Goal: Task Accomplishment & Management: Use online tool/utility

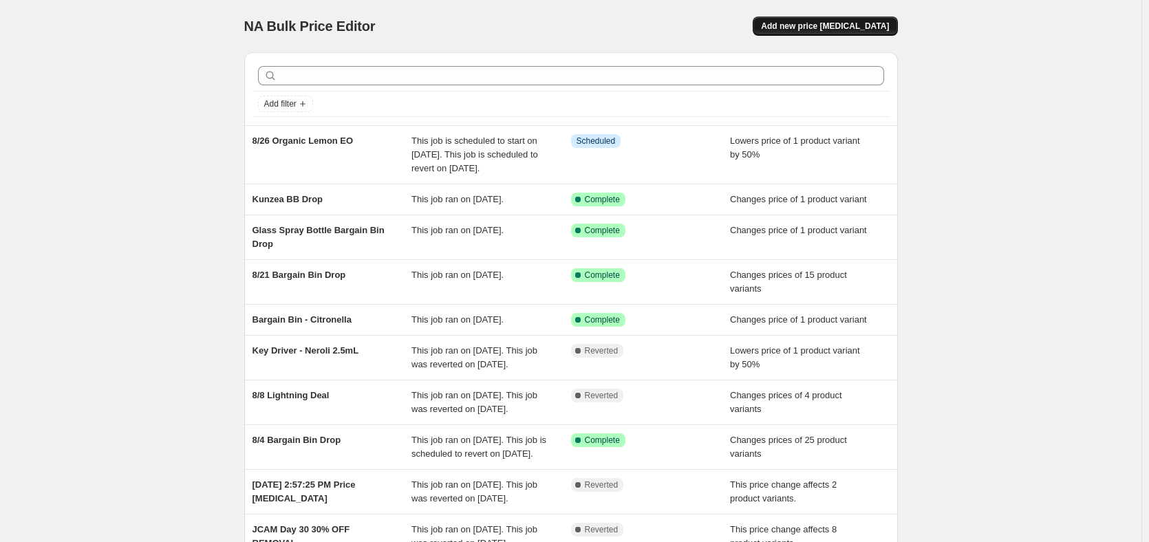
click at [833, 17] on button "Add new price [MEDICAL_DATA]" at bounding box center [824, 26] width 144 height 19
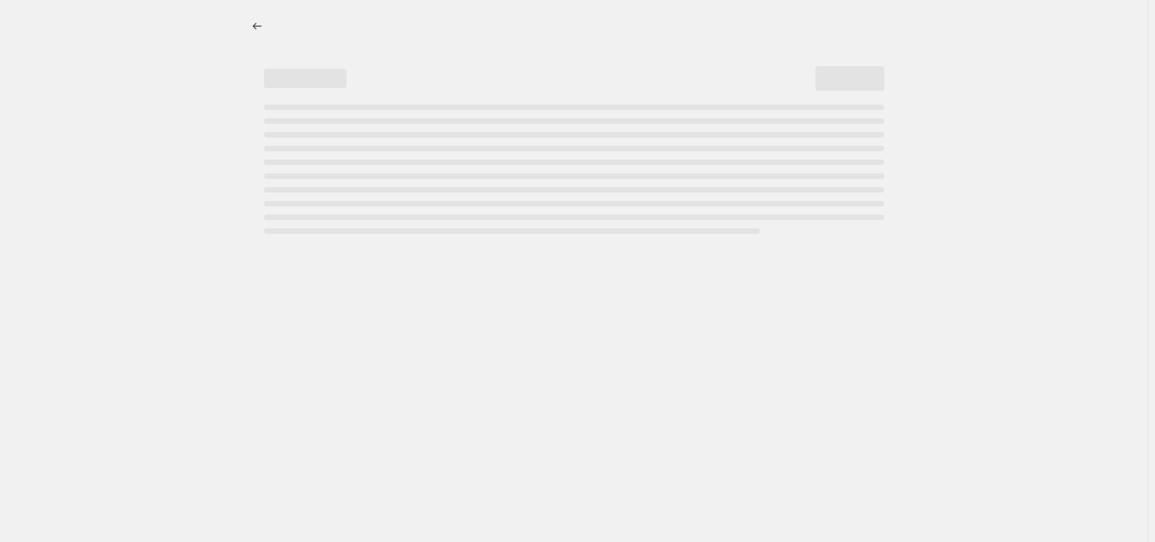
select select "percentage"
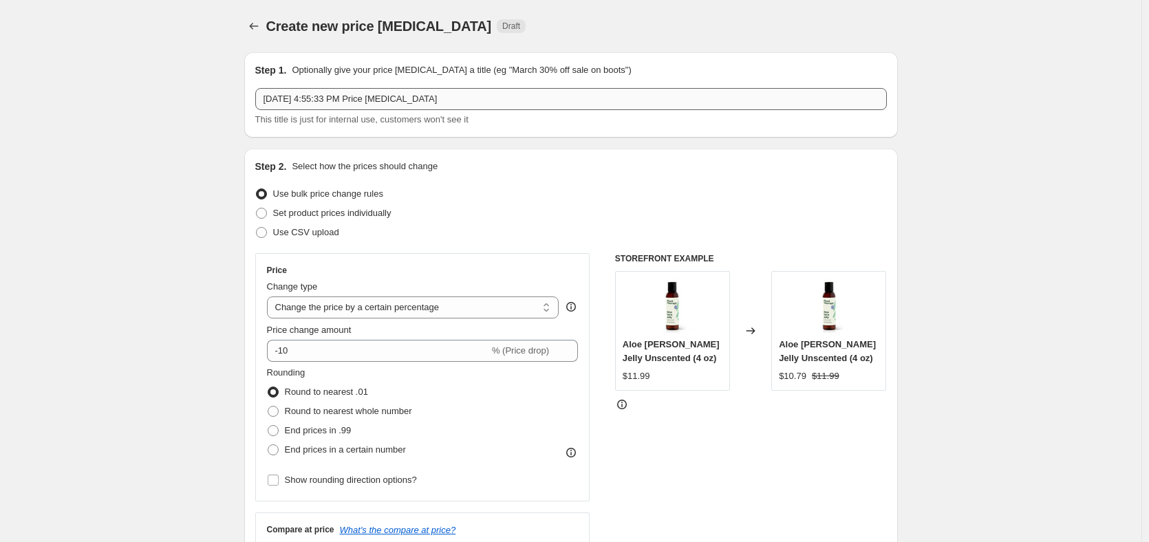
drag, startPoint x: 460, startPoint y: 93, endPoint x: 398, endPoint y: 103, distance: 62.8
click at [398, 103] on div "Step 1. Optionally give your price [MEDICAL_DATA] a title (eg "March 30% off sa…" at bounding box center [570, 94] width 631 height 63
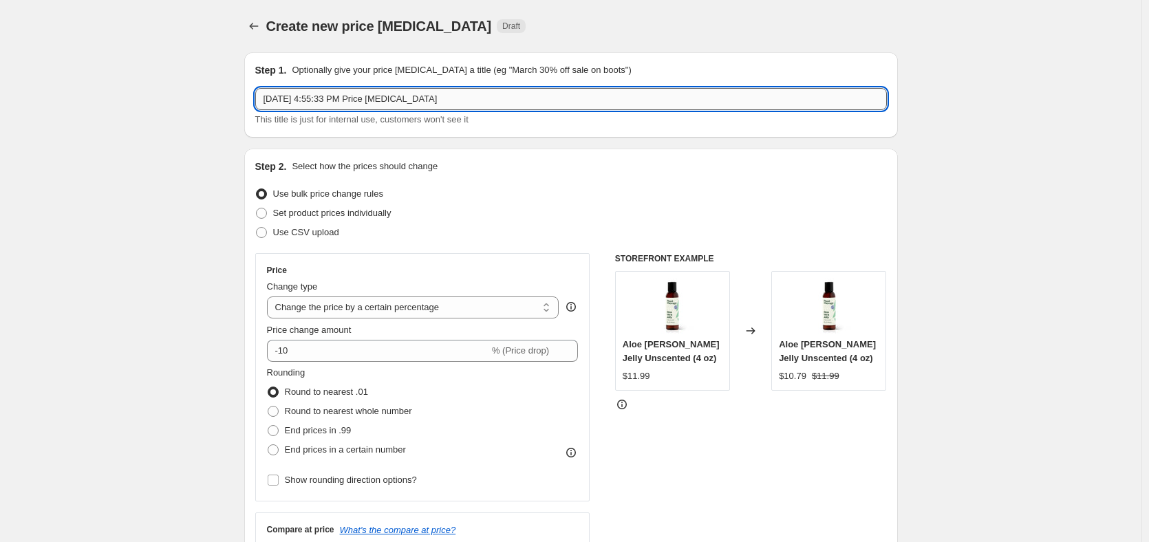
click at [439, 107] on input "[DATE] 4:55:33 PM Price [MEDICAL_DATA]" at bounding box center [570, 99] width 631 height 22
type input "Everyday Essentials 8/25"
click at [358, 219] on span "Set product prices individually" at bounding box center [332, 213] width 118 height 14
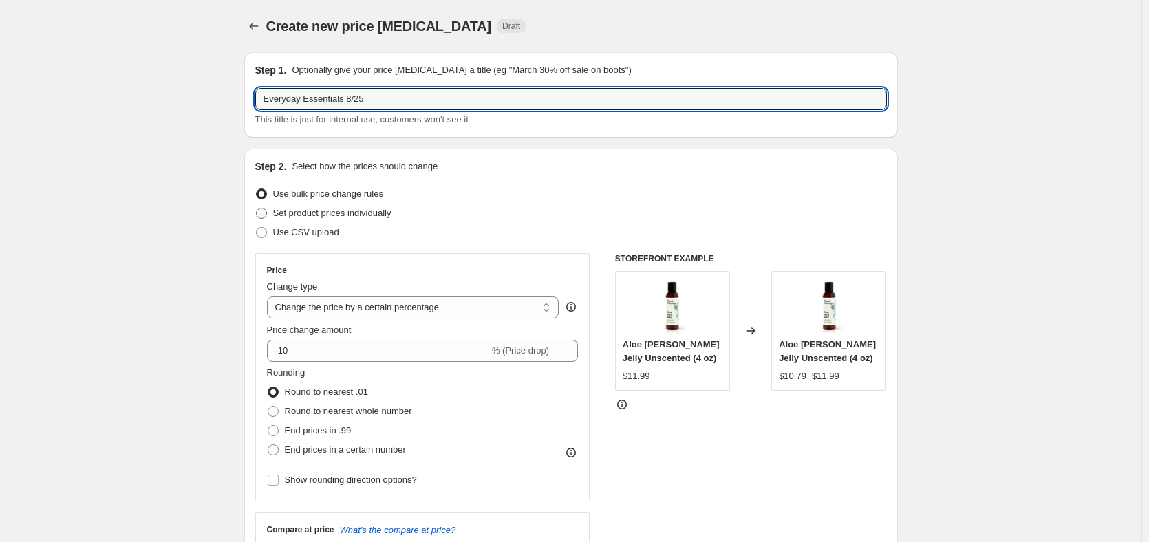
click at [257, 208] on input "Set product prices individually" at bounding box center [256, 208] width 1 height 1
radio input "true"
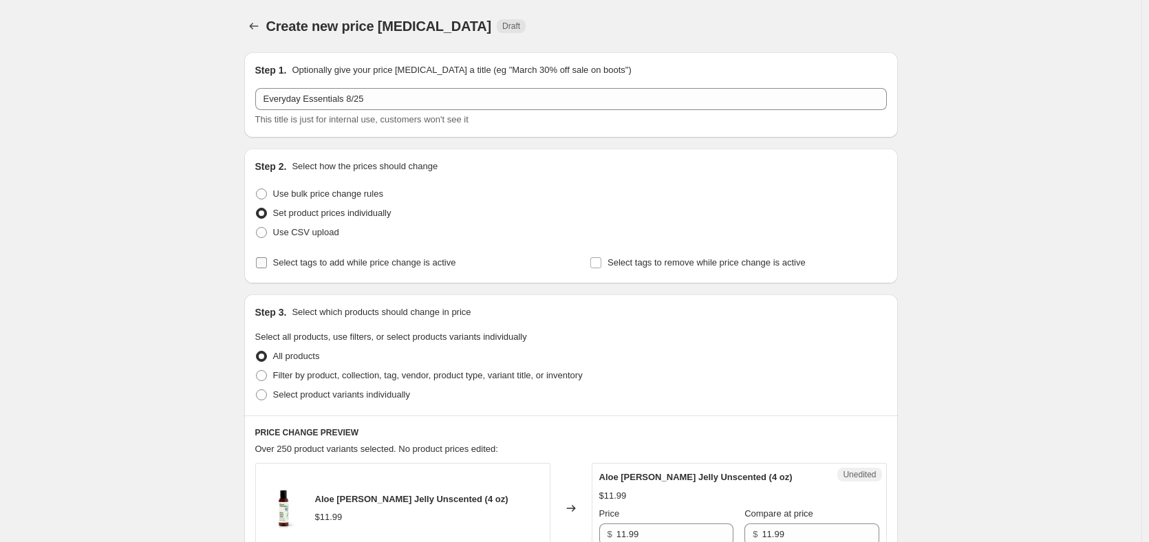
click at [363, 265] on span "Select tags to add while price change is active" at bounding box center [364, 262] width 183 height 10
click at [267, 265] on input "Select tags to add while price change is active" at bounding box center [261, 262] width 11 height 11
checkbox input "true"
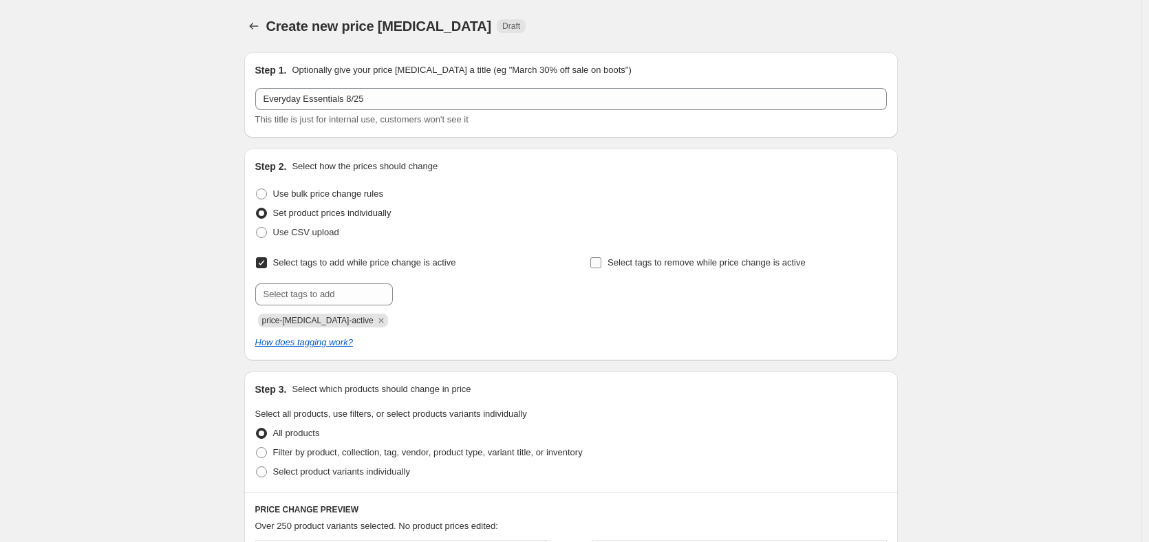
click at [675, 264] on span "Select tags to remove while price change is active" at bounding box center [706, 262] width 198 height 10
click at [601, 264] on input "Select tags to remove while price change is active" at bounding box center [595, 262] width 11 height 11
checkbox input "true"
click at [660, 281] on div "Select tags to remove while price change is active Submit" at bounding box center [737, 279] width 296 height 52
click at [656, 293] on input "text" at bounding box center [658, 294] width 138 height 22
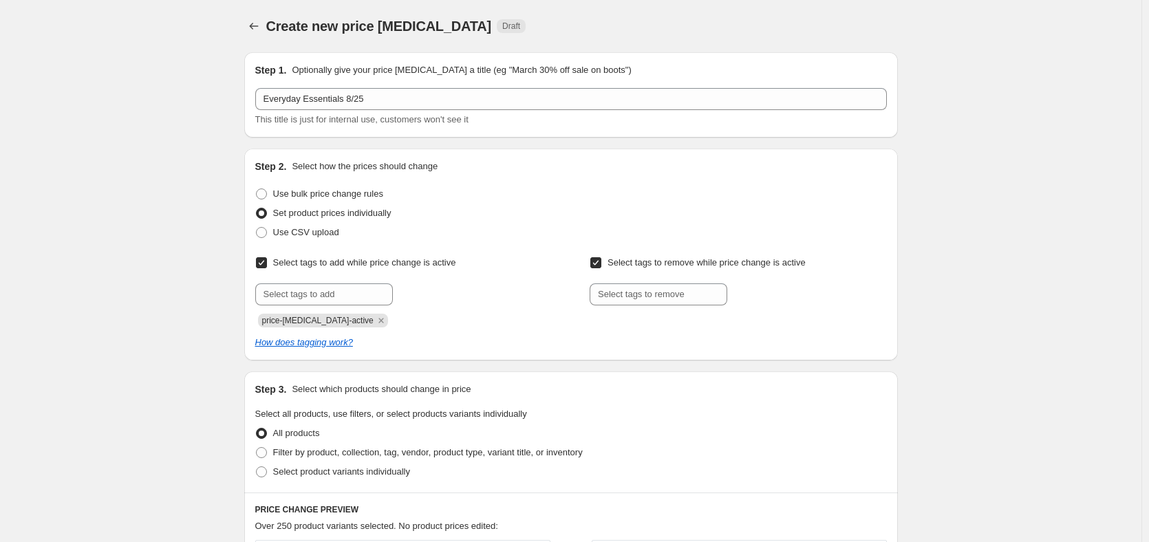
click at [339, 321] on span "price-[MEDICAL_DATA]-active" at bounding box center [317, 321] width 111 height 10
copy span "price-[MEDICAL_DATA]-active"
click at [697, 304] on input "text" at bounding box center [658, 294] width 138 height 22
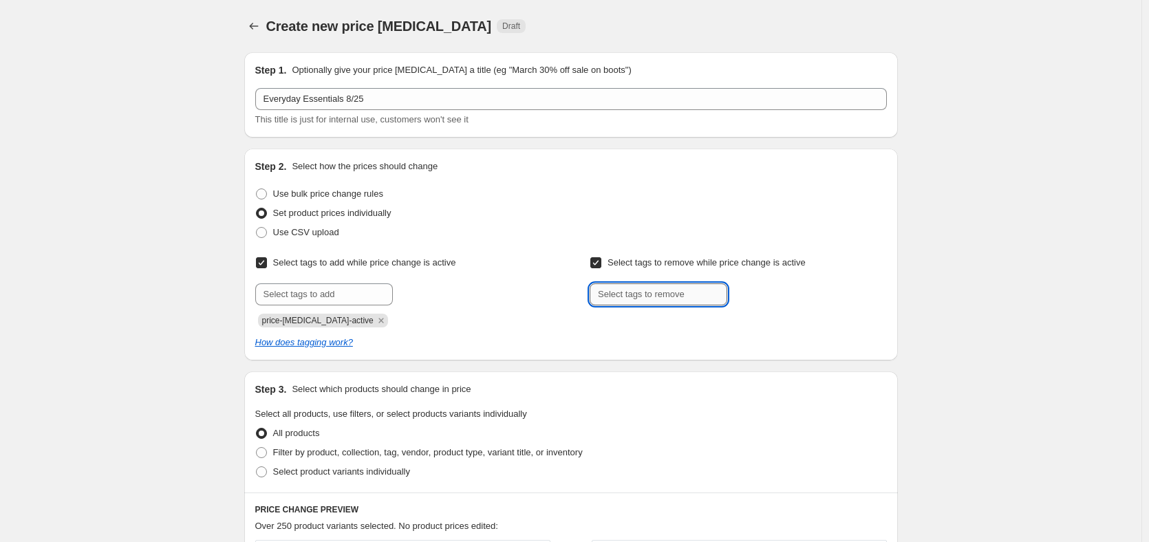
paste input "price-[MEDICAL_DATA]-active"
type input "price-[MEDICAL_DATA]-active"
click at [780, 290] on span "price-change..." at bounding box center [786, 293] width 58 height 10
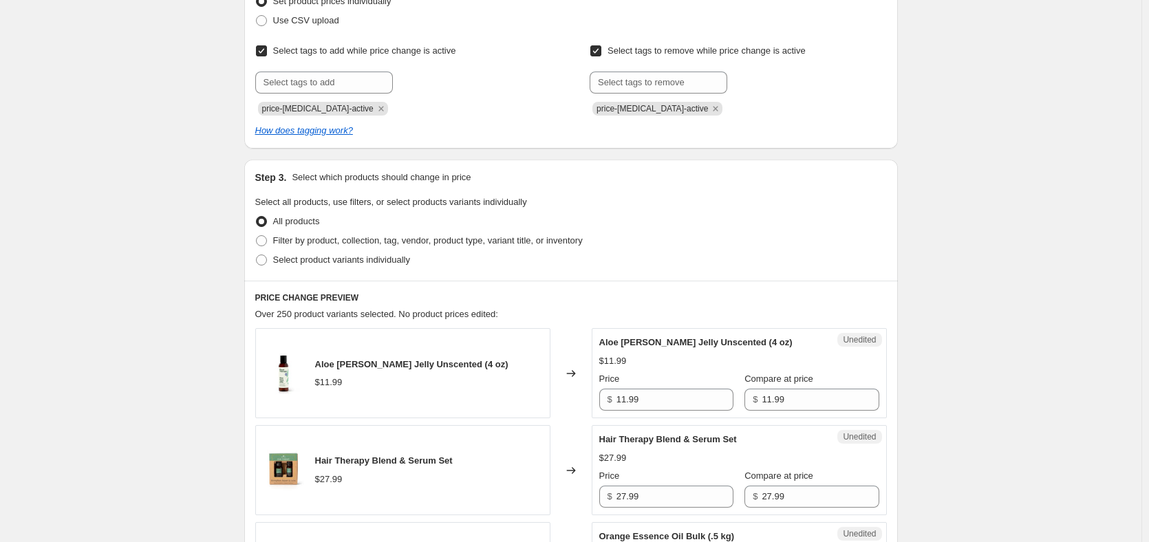
scroll to position [206, 0]
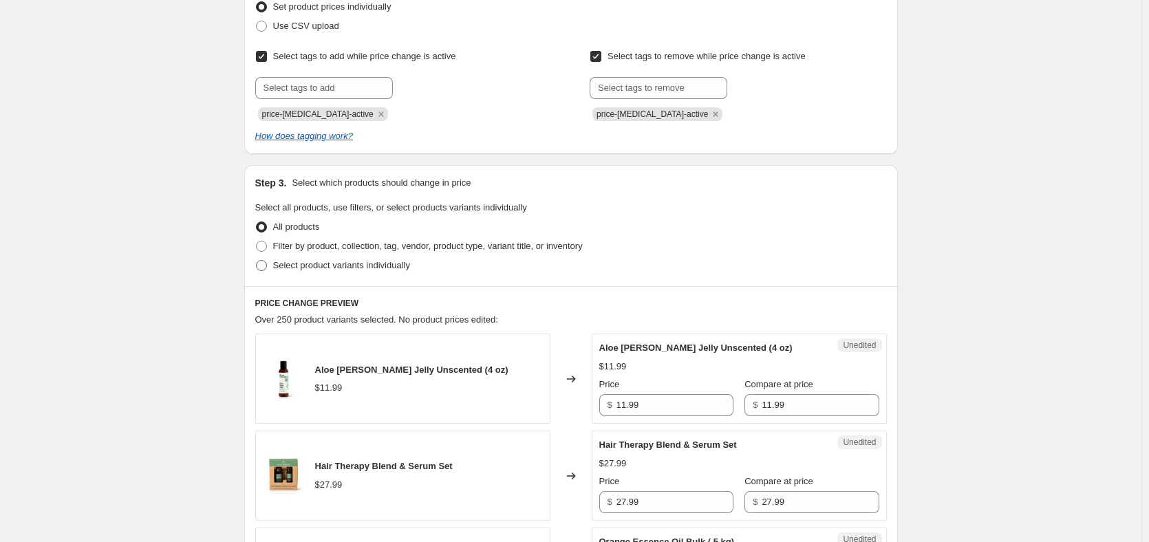
click at [263, 261] on span at bounding box center [261, 265] width 11 height 11
click at [257, 261] on input "Select product variants individually" at bounding box center [256, 260] width 1 height 1
radio input "true"
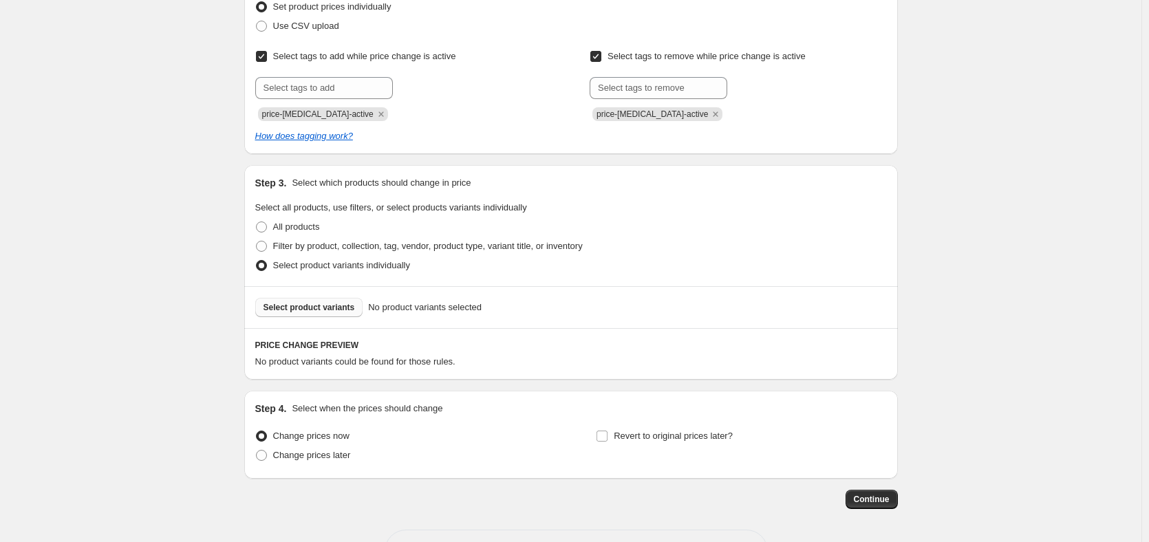
click at [324, 312] on span "Select product variants" at bounding box center [308, 307] width 91 height 11
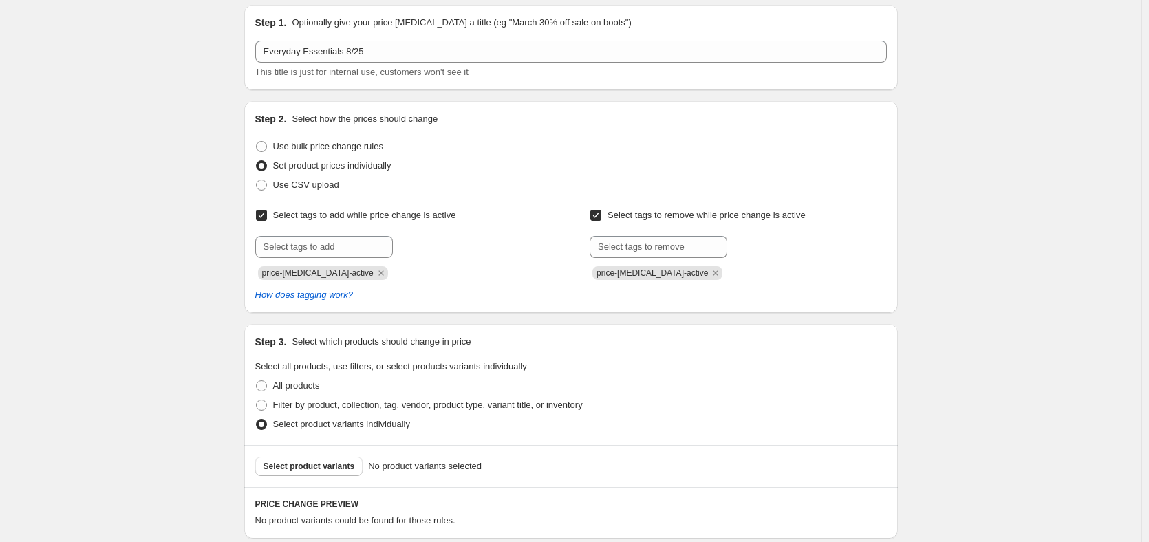
scroll to position [0, 0]
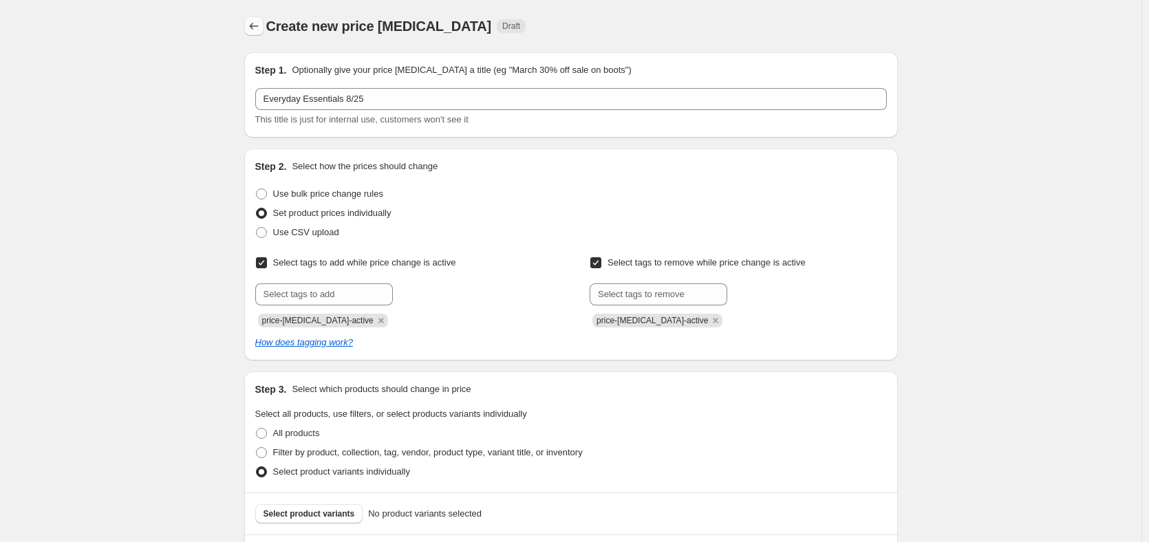
click at [254, 33] on button "Price change jobs" at bounding box center [253, 26] width 19 height 19
